Goal: Check status: Check status

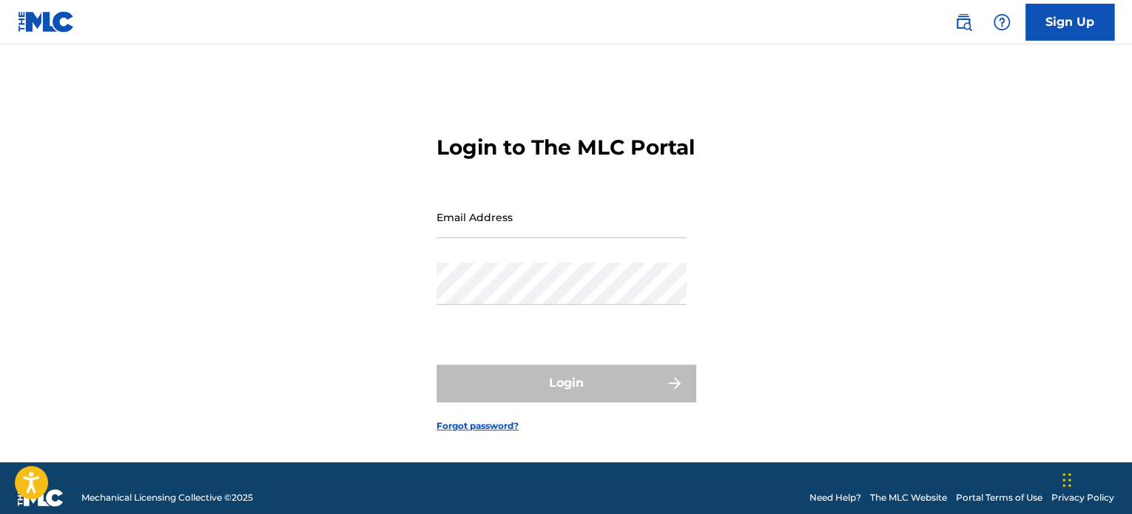
click at [545, 234] on input "Email Address" at bounding box center [562, 217] width 250 height 42
type input "[EMAIL_ADDRESS][DOMAIN_NAME]"
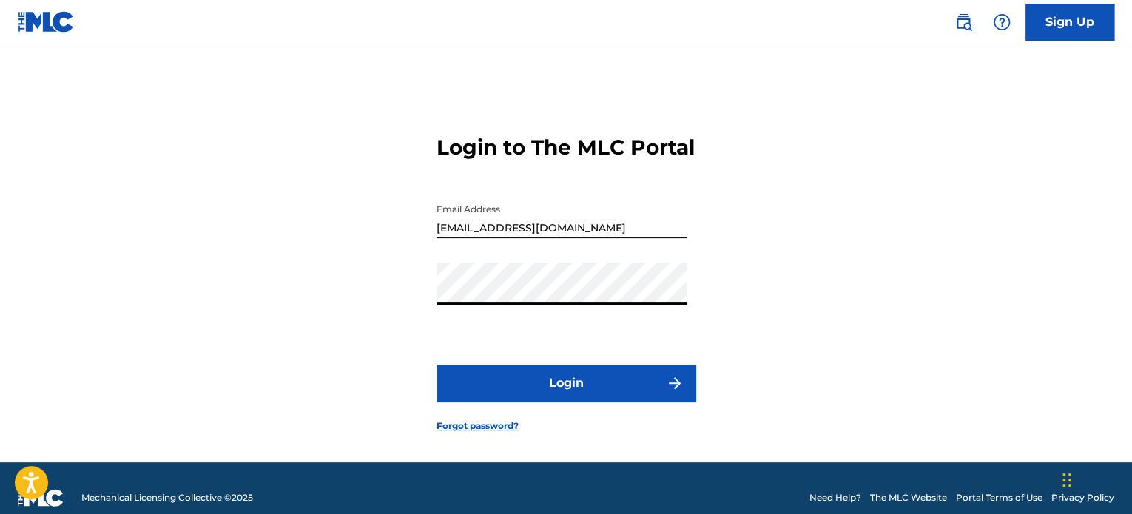
click at [528, 402] on button "Login" at bounding box center [566, 383] width 259 height 37
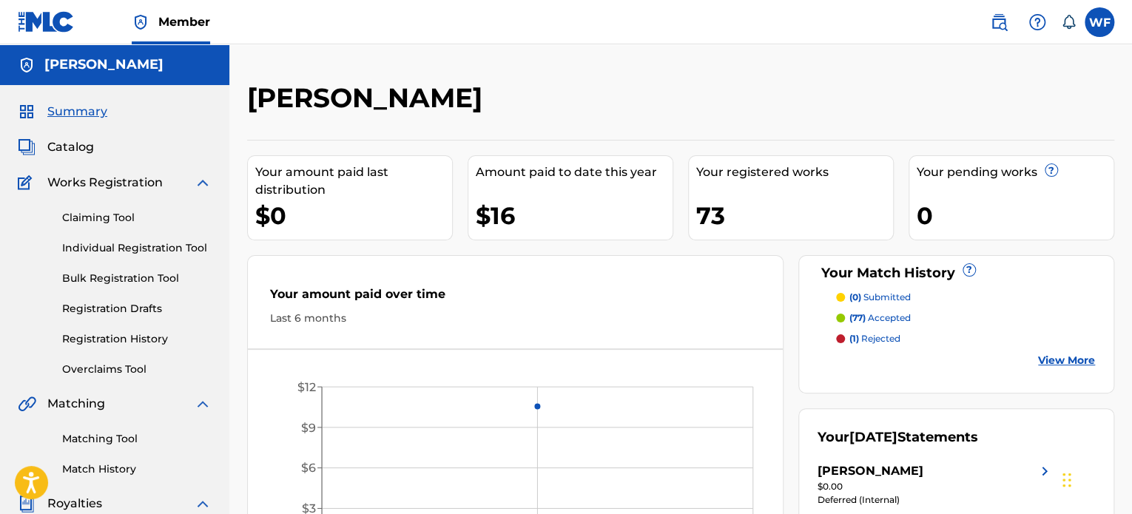
click at [139, 339] on link "Registration History" at bounding box center [137, 340] width 150 height 16
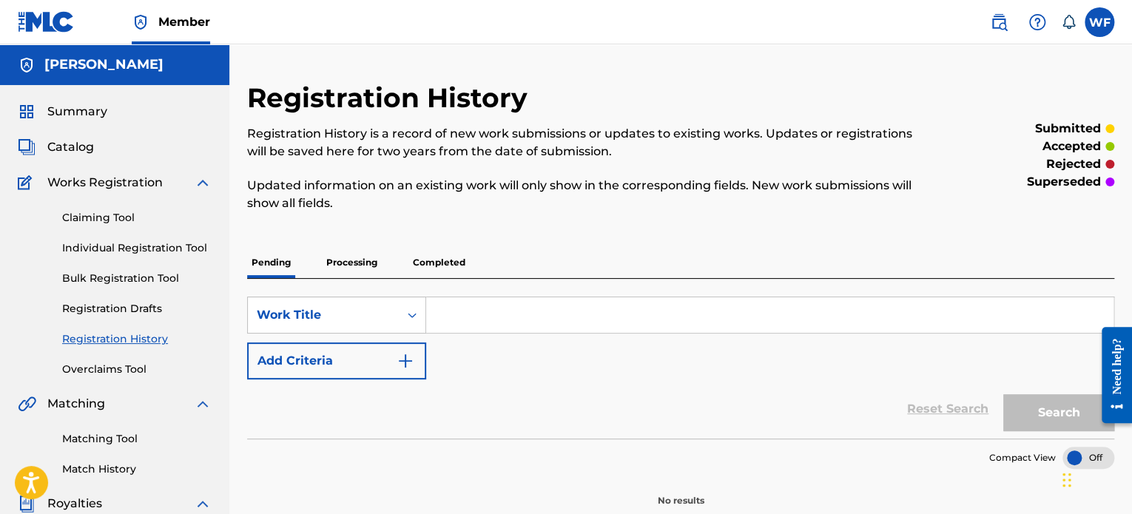
click at [332, 258] on p "Processing" at bounding box center [352, 262] width 60 height 31
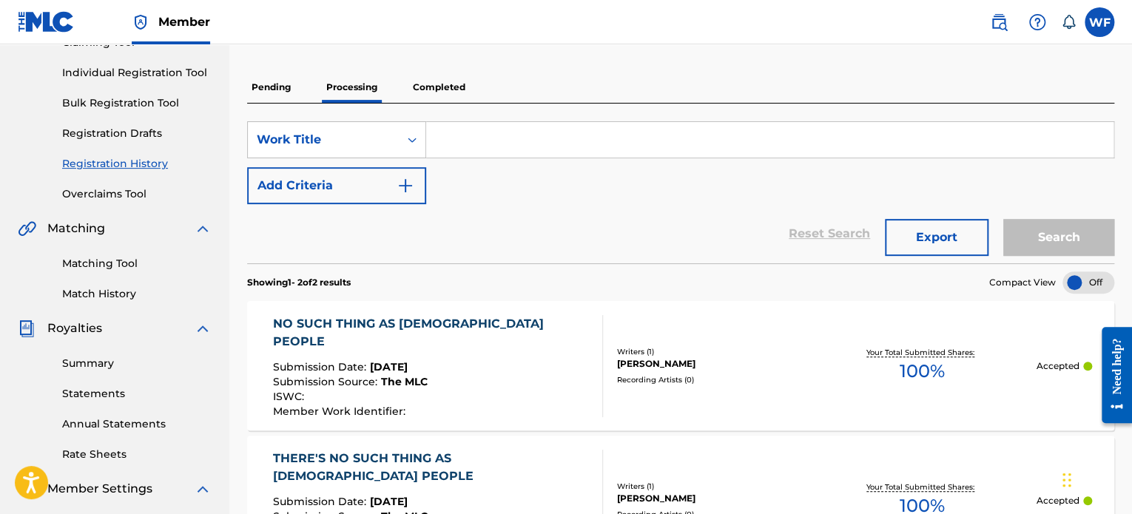
scroll to position [148, 0]
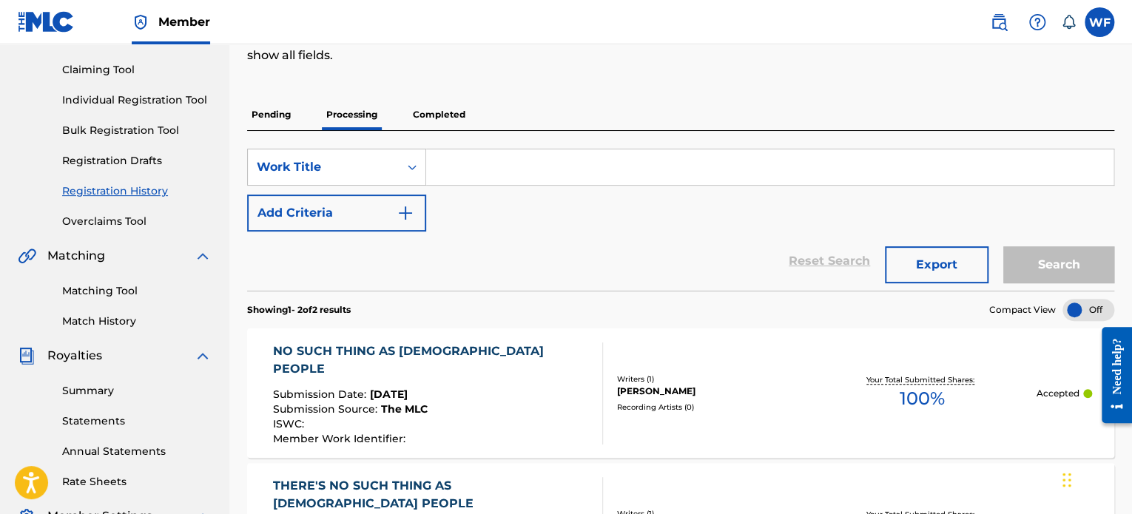
click at [437, 116] on p "Completed" at bounding box center [439, 114] width 61 height 31
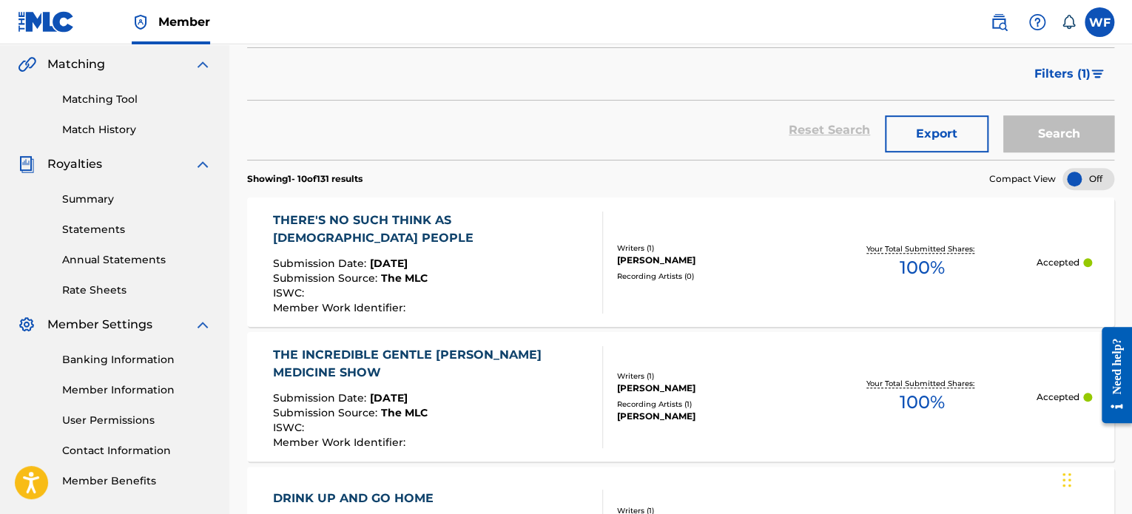
scroll to position [370, 0]
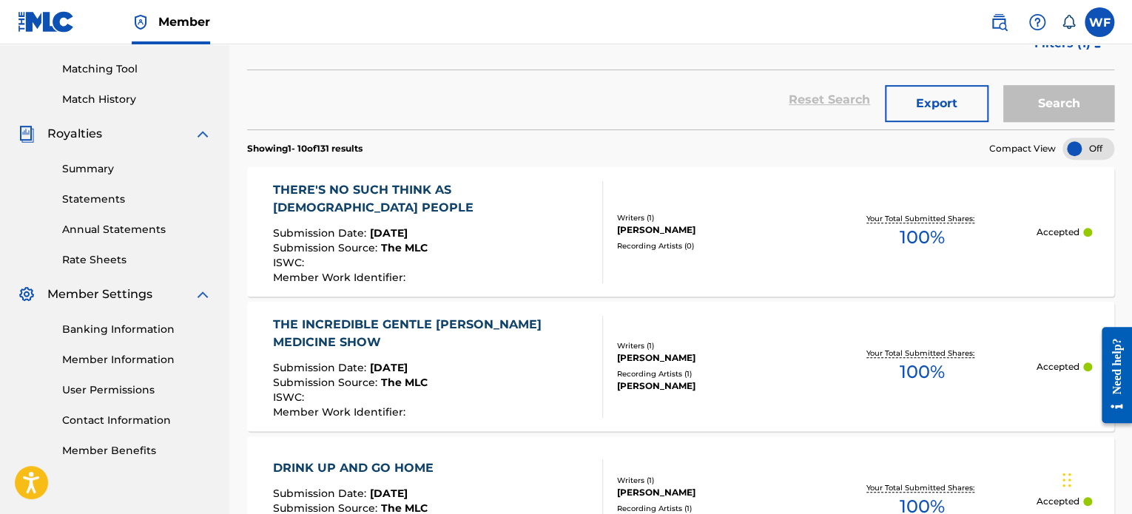
click at [521, 198] on div "THERE'S NO SUCH THINK AS [DEMOGRAPHIC_DATA] PEOPLE" at bounding box center [431, 199] width 317 height 36
